Goal: Download file/media

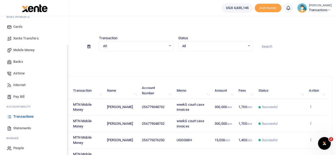
scroll to position [34, 0]
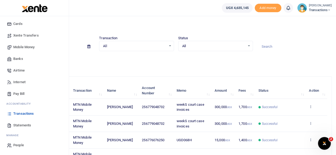
click at [25, 123] on span "Statements" at bounding box center [22, 125] width 18 height 5
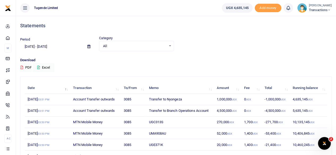
click at [89, 47] on icon at bounding box center [88, 46] width 3 height 3
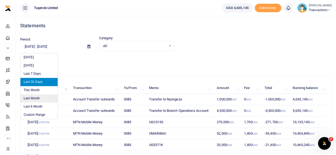
click at [33, 98] on li "Last Month" at bounding box center [38, 98] width 37 height 8
type input "08/01/2025 - 08/31/2025"
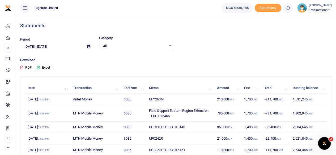
click at [47, 67] on button "Excel" at bounding box center [44, 67] width 22 height 9
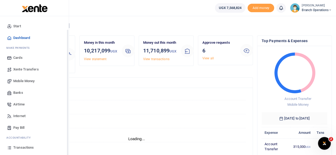
scroll to position [34, 0]
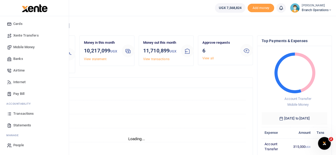
click at [19, 123] on span "Statements" at bounding box center [22, 125] width 18 height 5
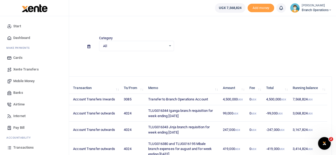
scroll to position [34, 0]
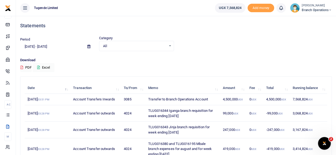
click at [89, 46] on icon at bounding box center [88, 46] width 3 height 3
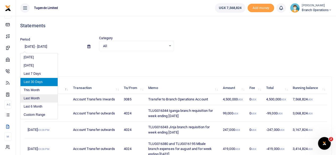
click at [37, 99] on li "Last Month" at bounding box center [38, 98] width 37 height 8
type input "08/01/2025 - 08/31/2025"
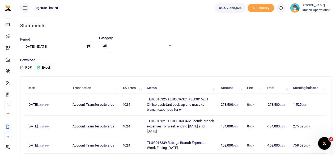
click at [46, 67] on button "Excel" at bounding box center [44, 67] width 22 height 9
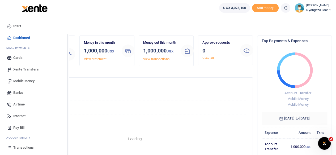
scroll to position [34, 0]
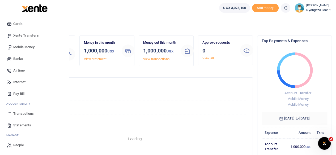
click at [21, 128] on link "Statements" at bounding box center [34, 126] width 60 height 12
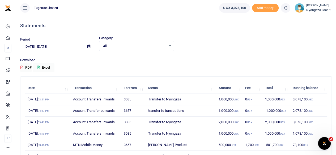
click at [90, 46] on div at bounding box center [168, 77] width 336 height 155
click at [87, 46] on span at bounding box center [89, 46] width 12 height 9
click at [89, 47] on icon at bounding box center [88, 46] width 3 height 3
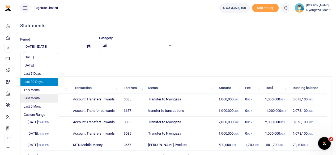
click at [33, 99] on li "Last Month" at bounding box center [38, 98] width 37 height 8
type input "08/01/2025 - 08/31/2025"
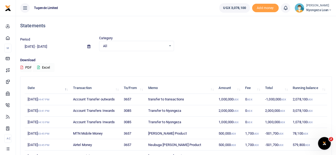
click at [43, 66] on button "Excel" at bounding box center [44, 67] width 22 height 9
